Goal: Information Seeking & Learning: Learn about a topic

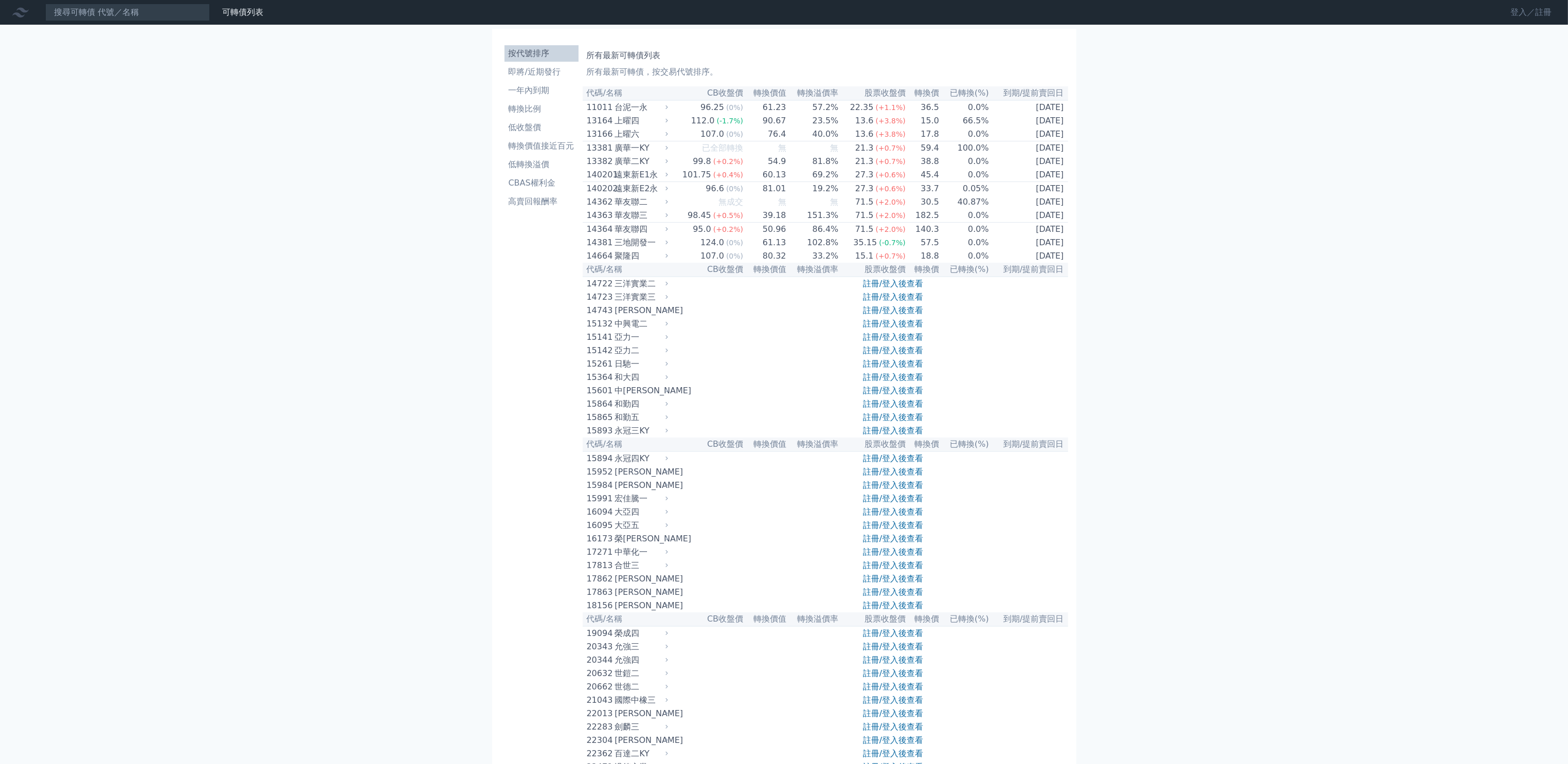
click at [1502, 15] on link "登入／註冊" at bounding box center [1531, 12] width 58 height 17
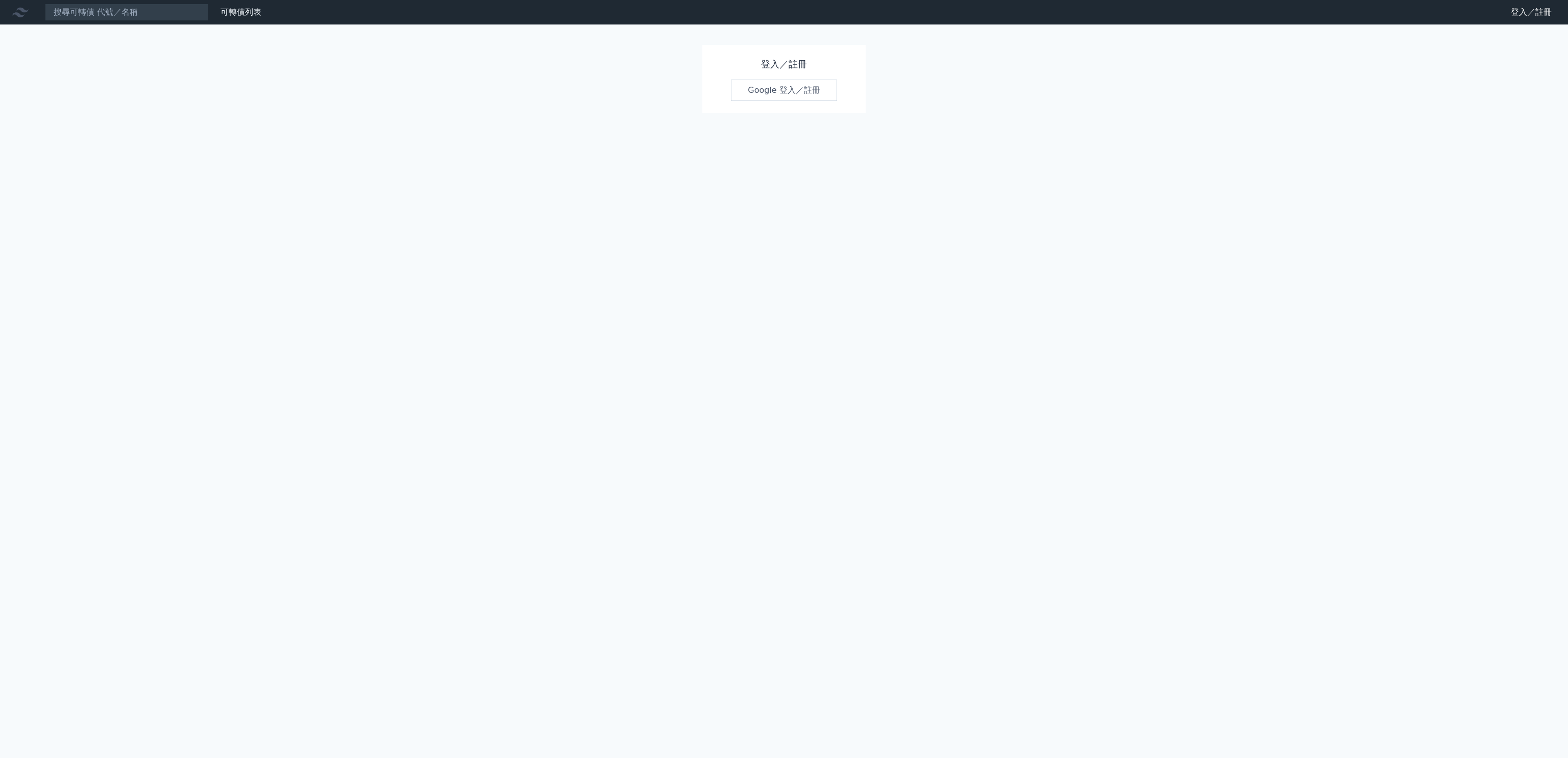
click at [754, 101] on link "Google 登入／註冊" at bounding box center [784, 90] width 106 height 21
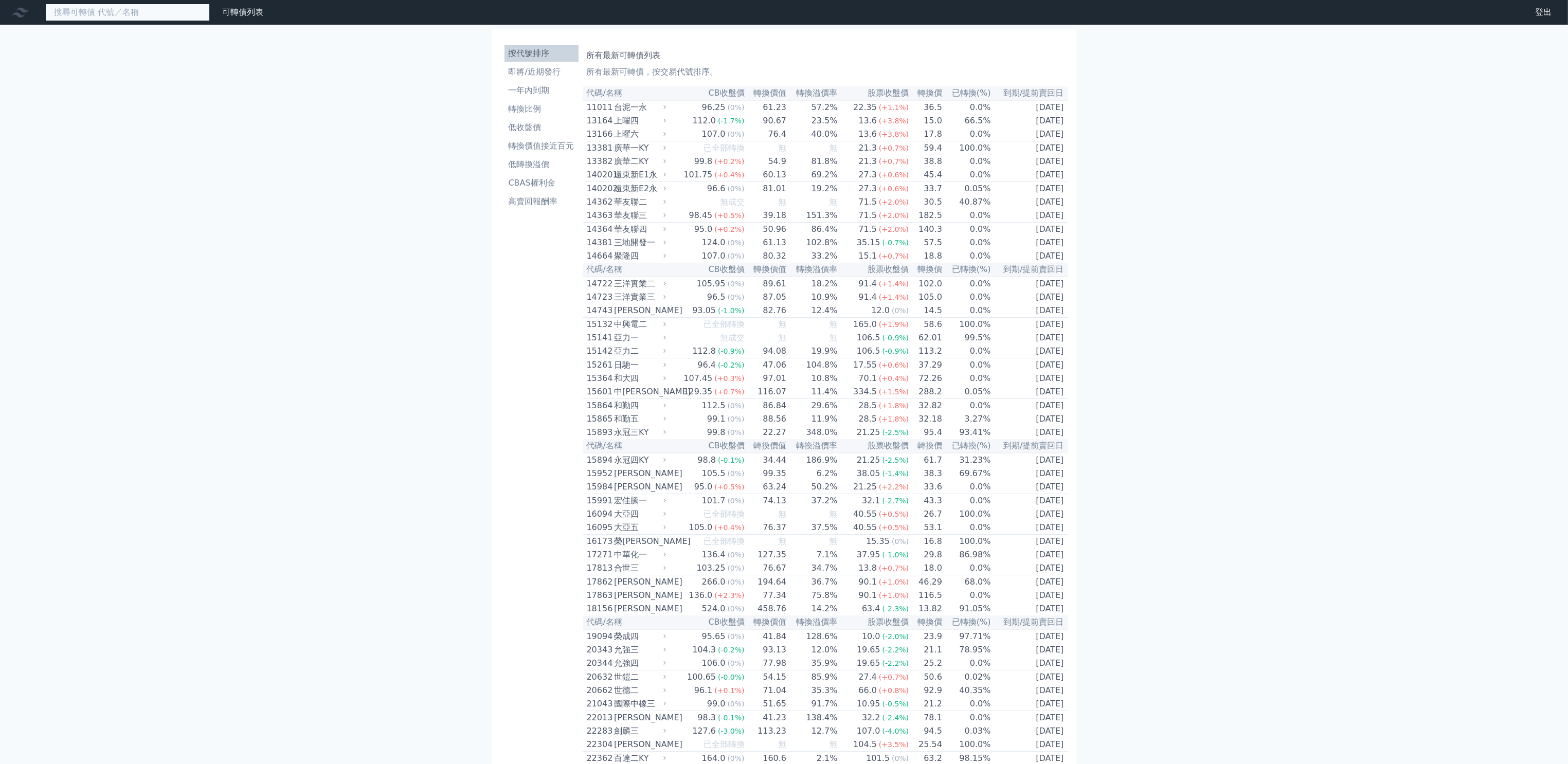
click at [178, 21] on input at bounding box center [128, 12] width 165 height 17
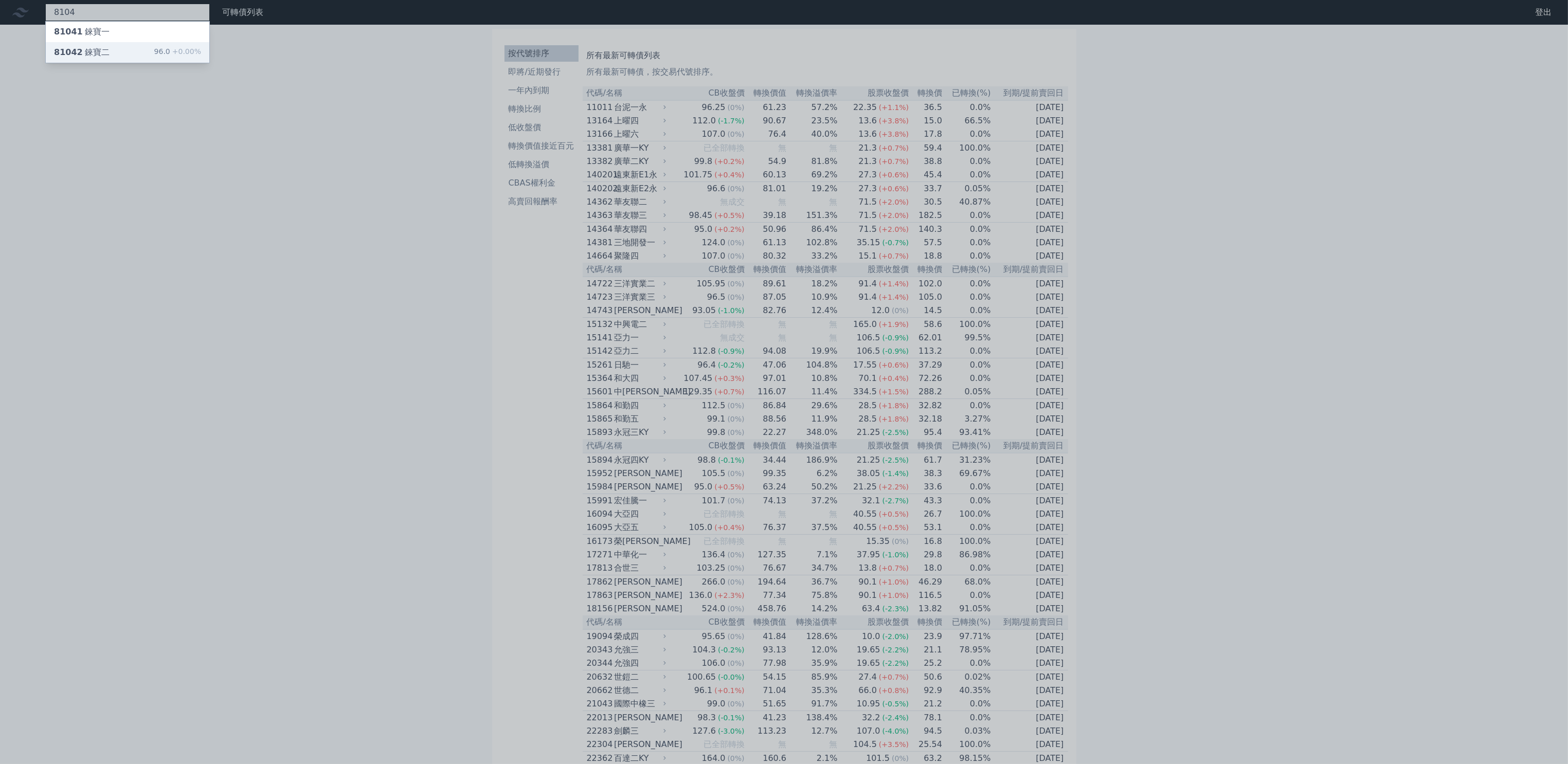
type input "8104"
click at [110, 59] on div "81042 錸寶二" at bounding box center [82, 52] width 56 height 12
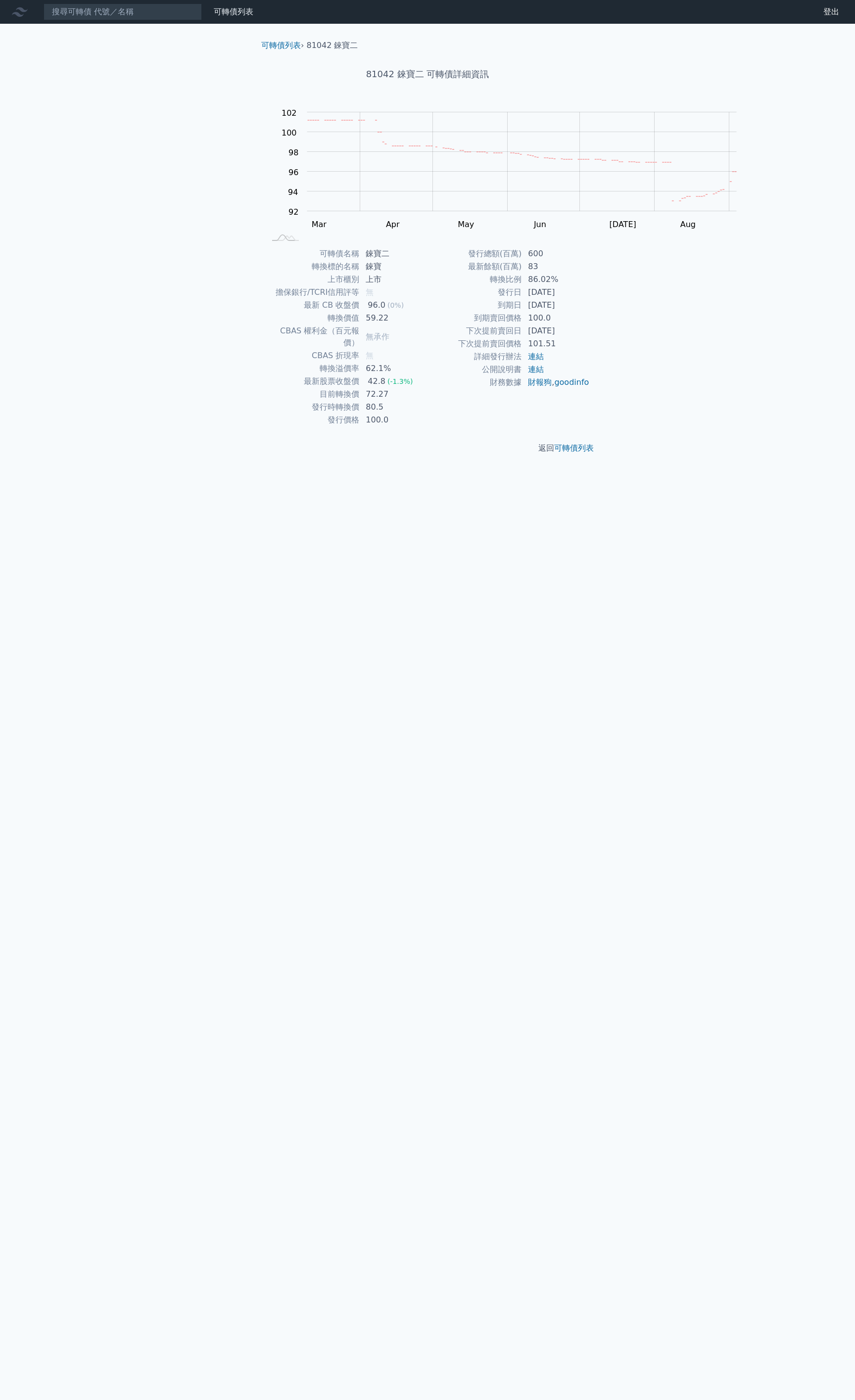
drag, startPoint x: 267, startPoint y: 504, endPoint x: 278, endPoint y: 503, distance: 11.0
click at [267, 401] on td "目前轉換價" at bounding box center [312, 394] width 95 height 13
drag, startPoint x: 278, startPoint y: 503, endPoint x: 367, endPoint y: 501, distance: 89.0
click at [367, 401] on tr "目前轉換價 72.27" at bounding box center [347, 394] width 162 height 13
copy tr "目前轉換價 72.27"
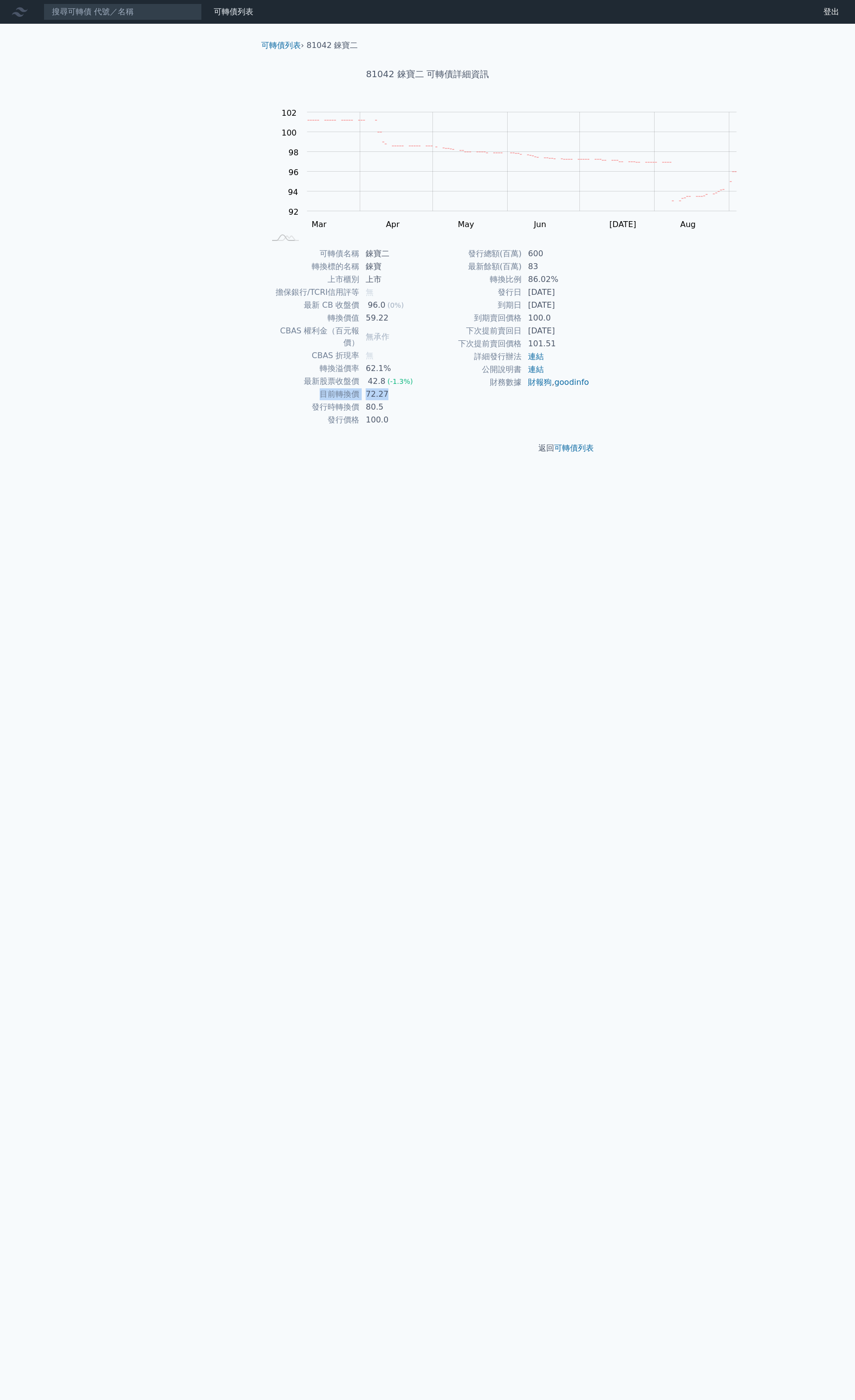
drag, startPoint x: 533, startPoint y: 367, endPoint x: 649, endPoint y: 392, distance: 118.7
click at [590, 388] on tbody "發行總額(百萬) 600 最新餘額(百萬) 83 轉換比例 86.02% 發行日 [DATE] 到期日 [DATE] 到期賣回價格 100.0 下次提前賣回日…" at bounding box center [508, 318] width 162 height 142
copy tbody "發行日 [DATE] 到期日 [DATE]"
drag, startPoint x: 521, startPoint y: 343, endPoint x: 660, endPoint y: 381, distance: 144.1
click at [590, 381] on tbody "發行總額(百萬) 600 最新餘額(百萬) 83 轉換比例 86.02% 發行日 [DATE] 到期日 [DATE] 到期賣回價格 100.0 下次提前賣回日…" at bounding box center [508, 318] width 162 height 142
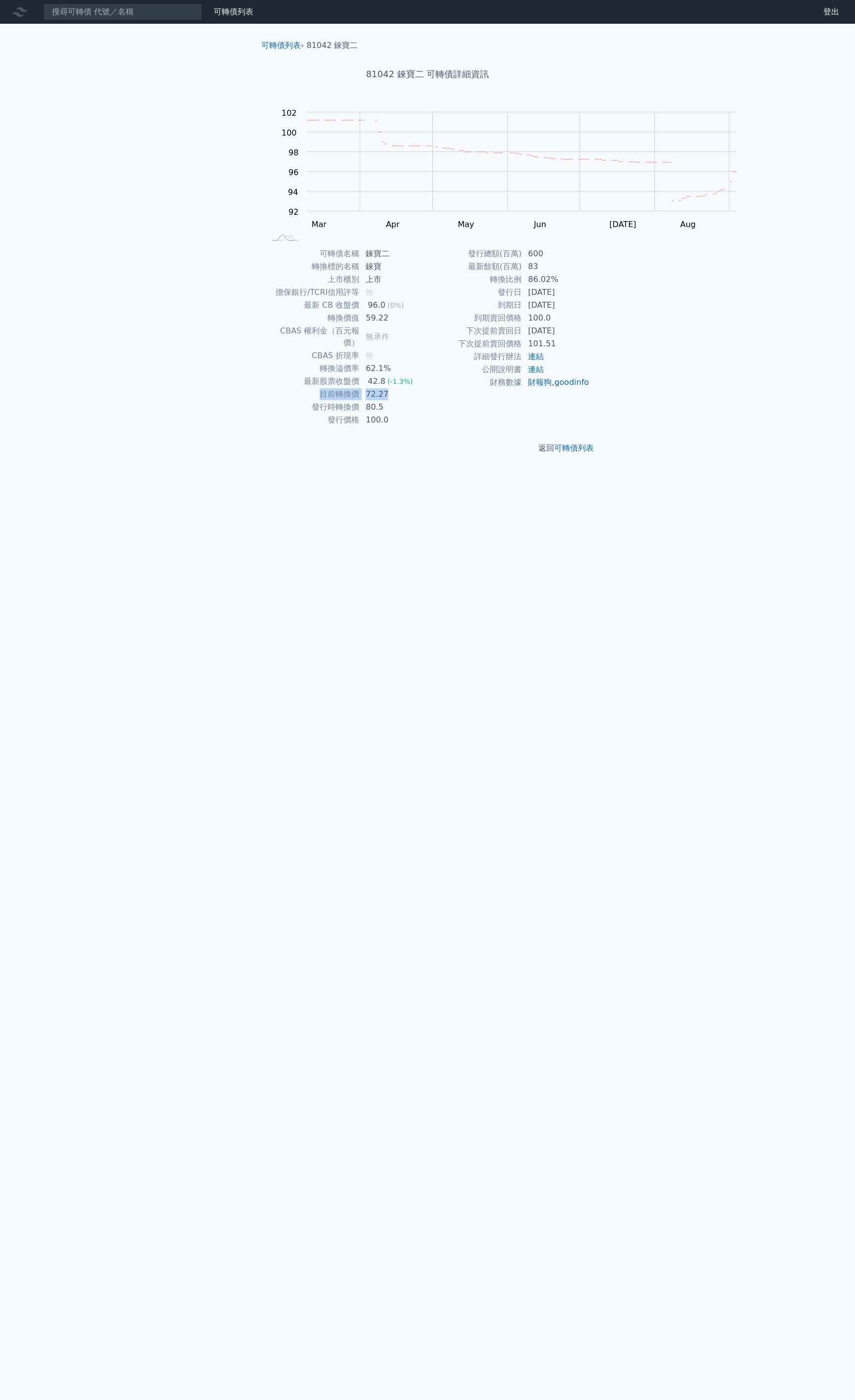
copy tbody "轉換比例 86.02% 發行日 [DATE] 到期日 [DATE]"
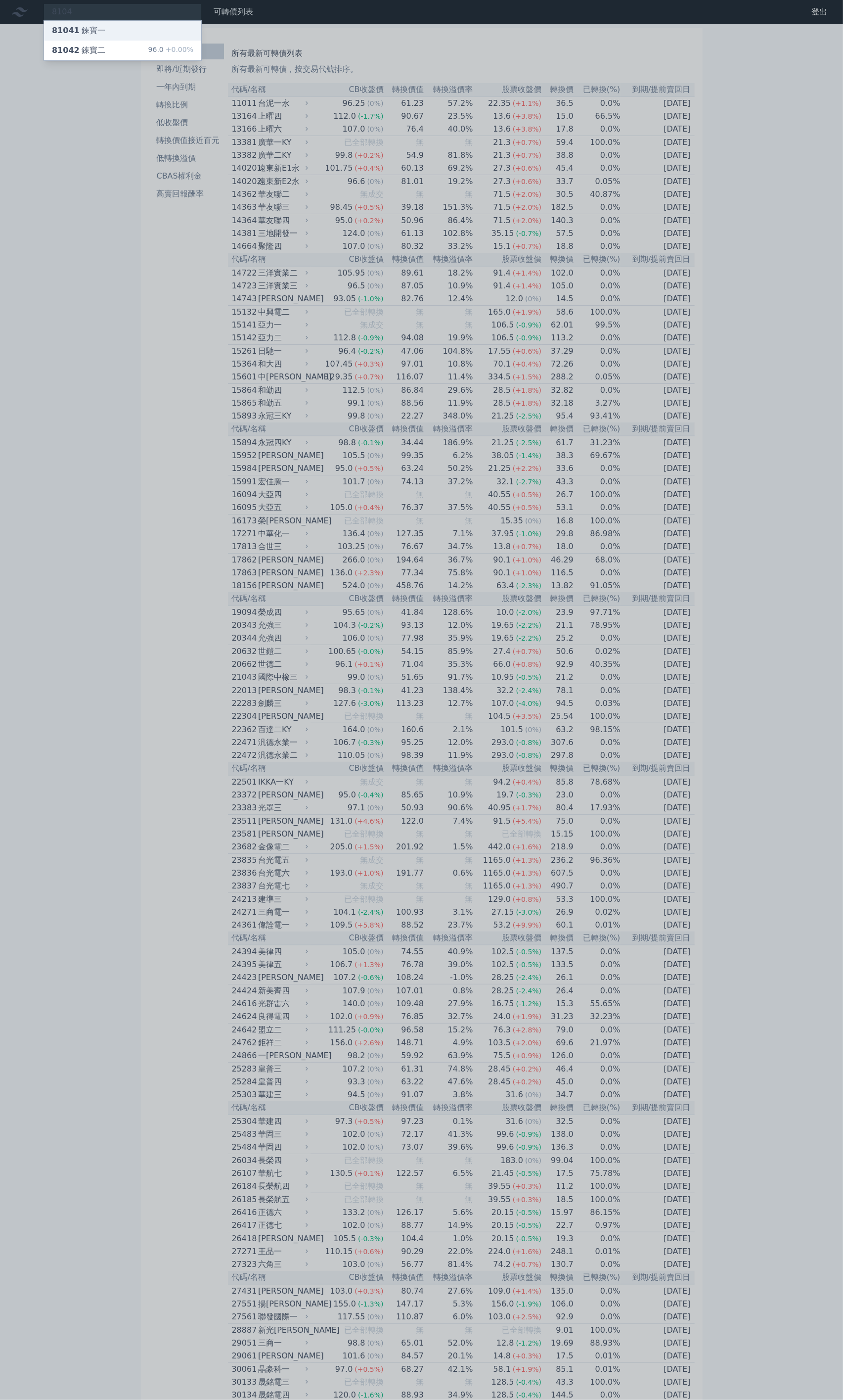
click at [80, 35] on span "81041" at bounding box center [66, 30] width 28 height 10
